Goal: Browse casually

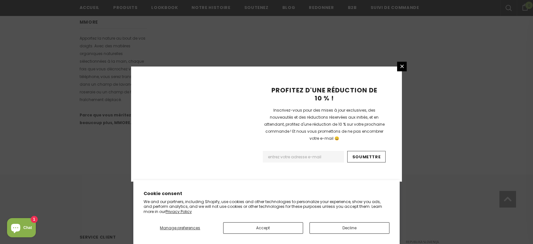
scroll to position [427, 0]
